Goal: Transaction & Acquisition: Download file/media

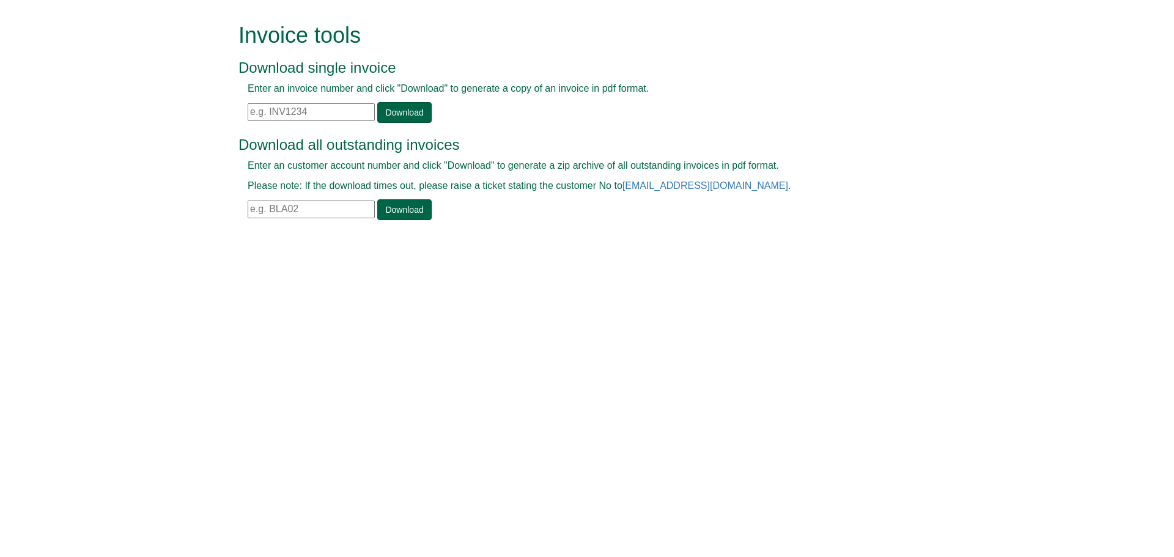
click at [257, 114] on input "text" at bounding box center [311, 112] width 127 height 18
click at [319, 120] on input "text" at bounding box center [311, 112] width 127 height 18
paste input "INV0949525"
click at [383, 112] on link "Download" at bounding box center [404, 112] width 54 height 21
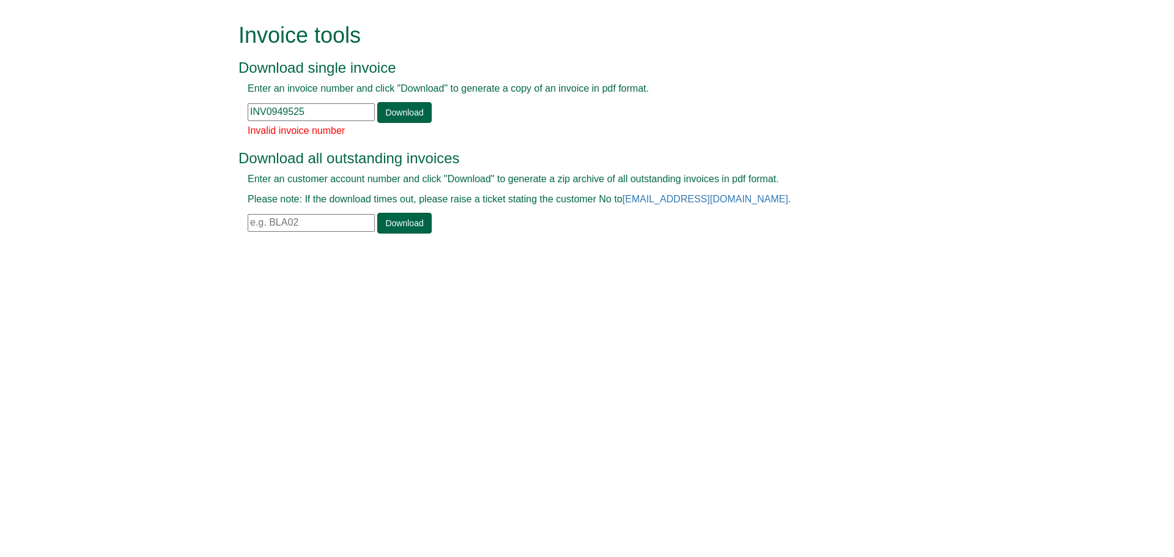
click at [339, 115] on input "INV0949525" at bounding box center [311, 112] width 127 height 18
click at [396, 116] on link "Download" at bounding box center [404, 112] width 54 height 21
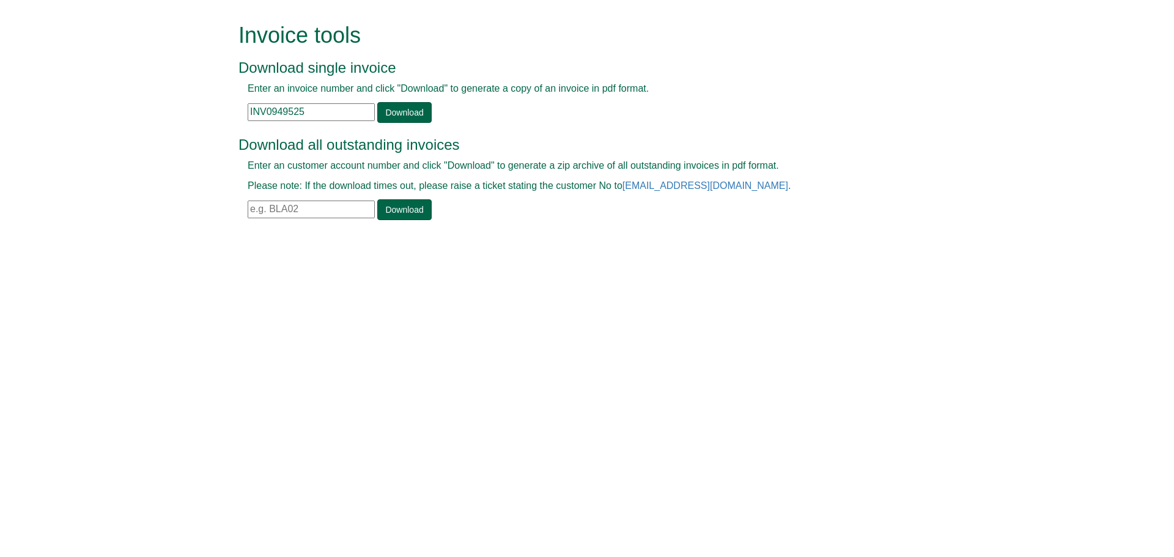
drag, startPoint x: 302, startPoint y: 118, endPoint x: 209, endPoint y: 122, distance: 93.0
click at [209, 122] on form "Invoice tools Download single invoice Enter an invoice number and click "Downlo…" at bounding box center [587, 123] width 1174 height 246
paste input "1140438"
type input "INV1140438"
click at [406, 105] on link "Download" at bounding box center [404, 112] width 54 height 21
